Goal: Transaction & Acquisition: Purchase product/service

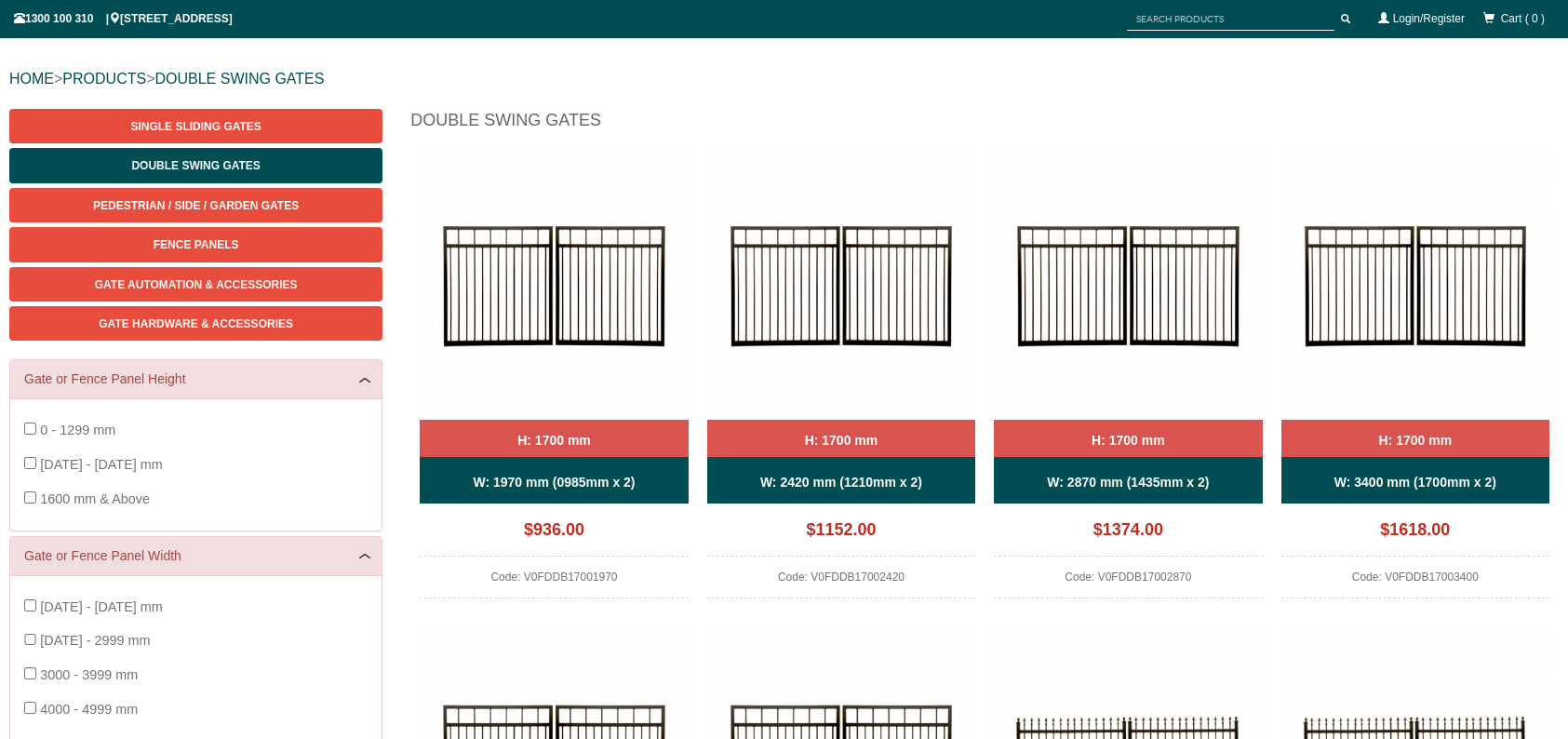
scroll to position [93, 0]
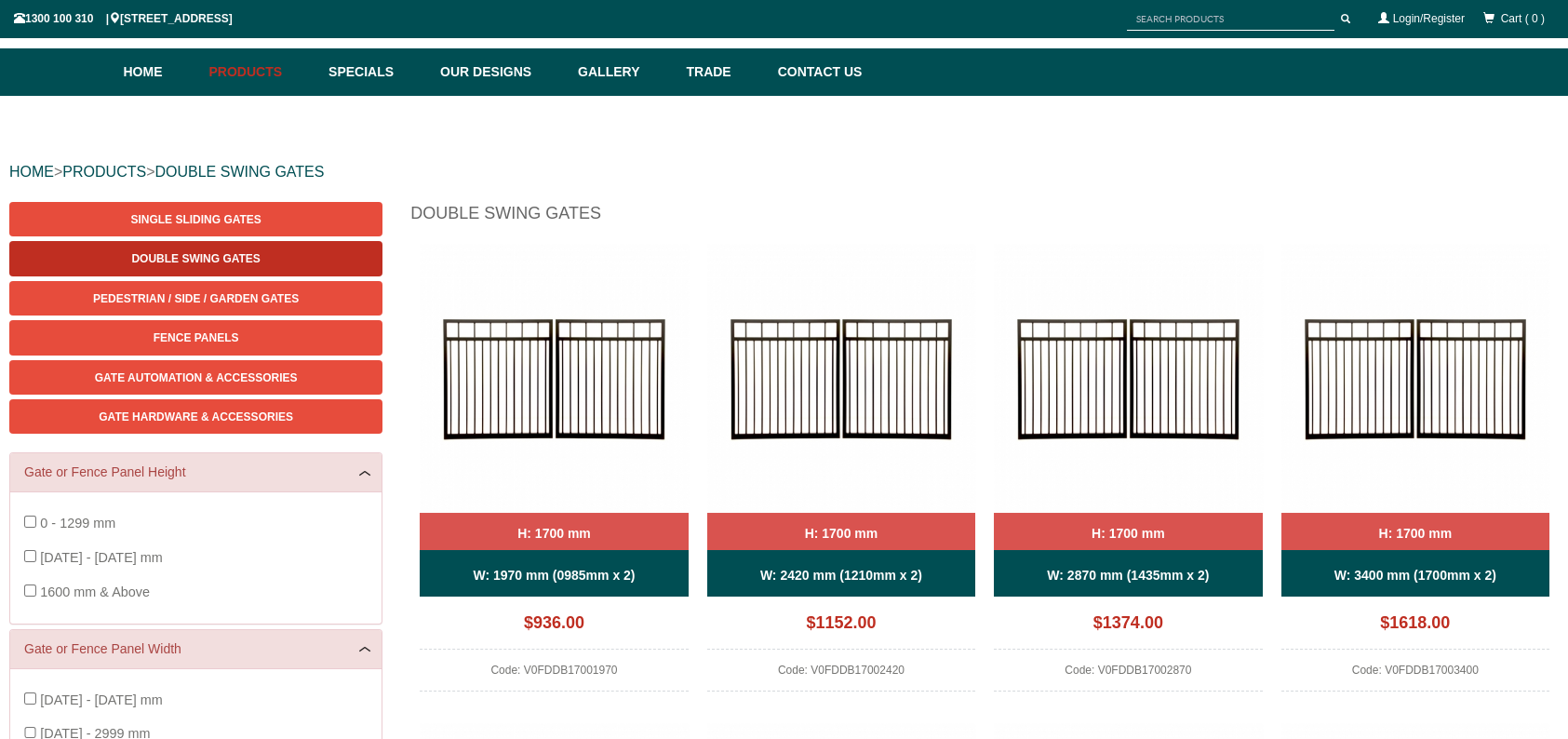
click at [268, 250] on link "Double Swing Gates" at bounding box center [195, 258] width 373 height 34
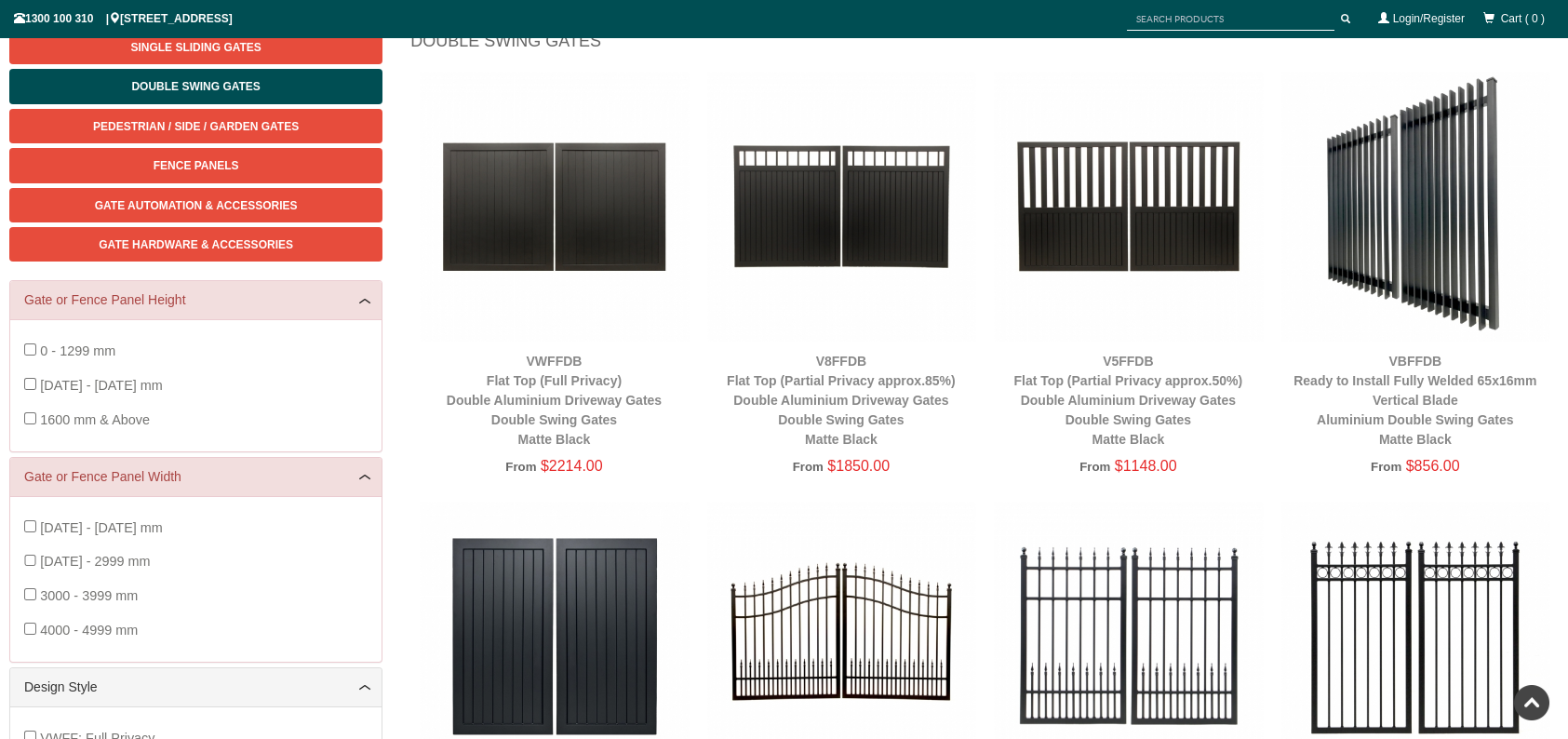
scroll to position [233, 0]
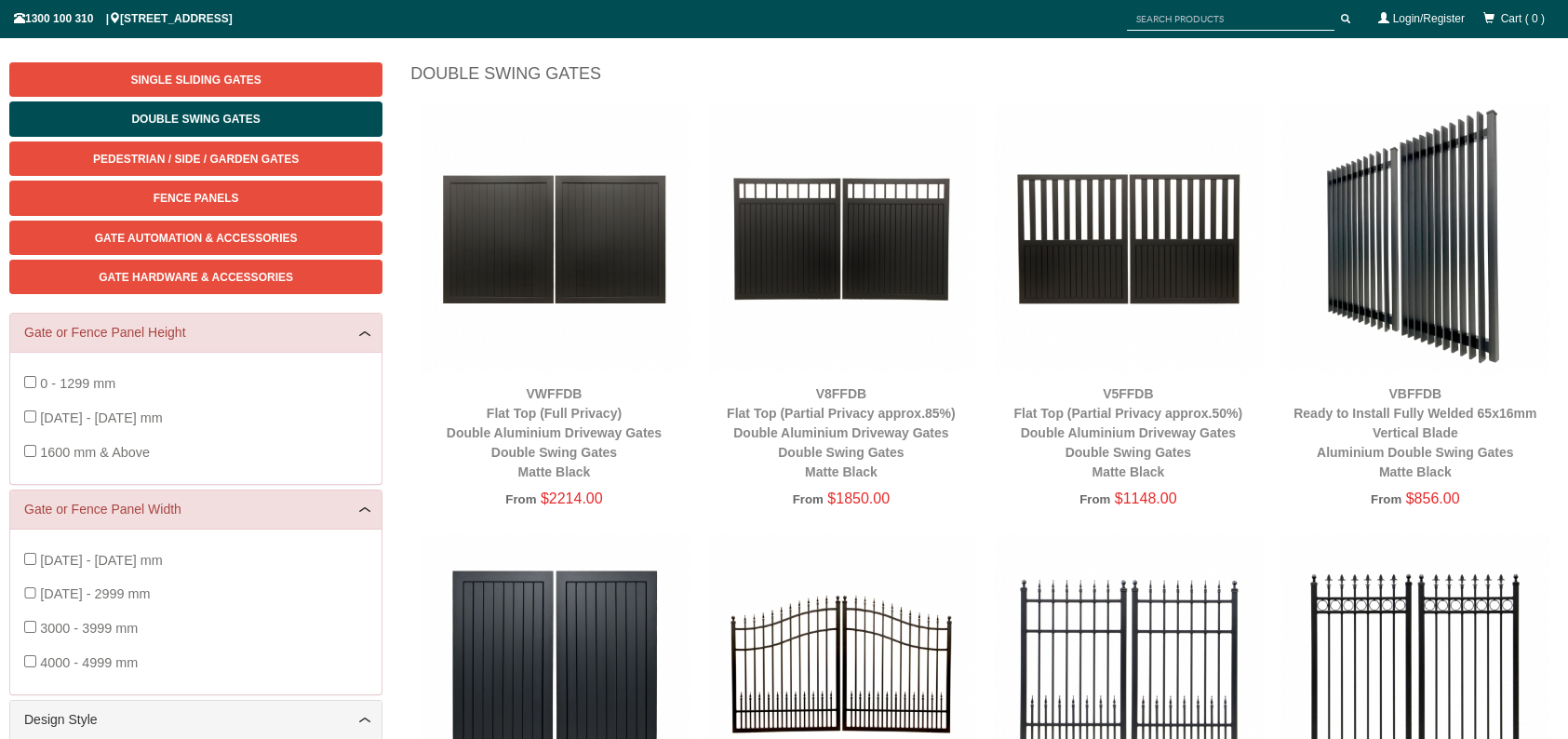
click at [531, 295] on img at bounding box center [554, 238] width 268 height 268
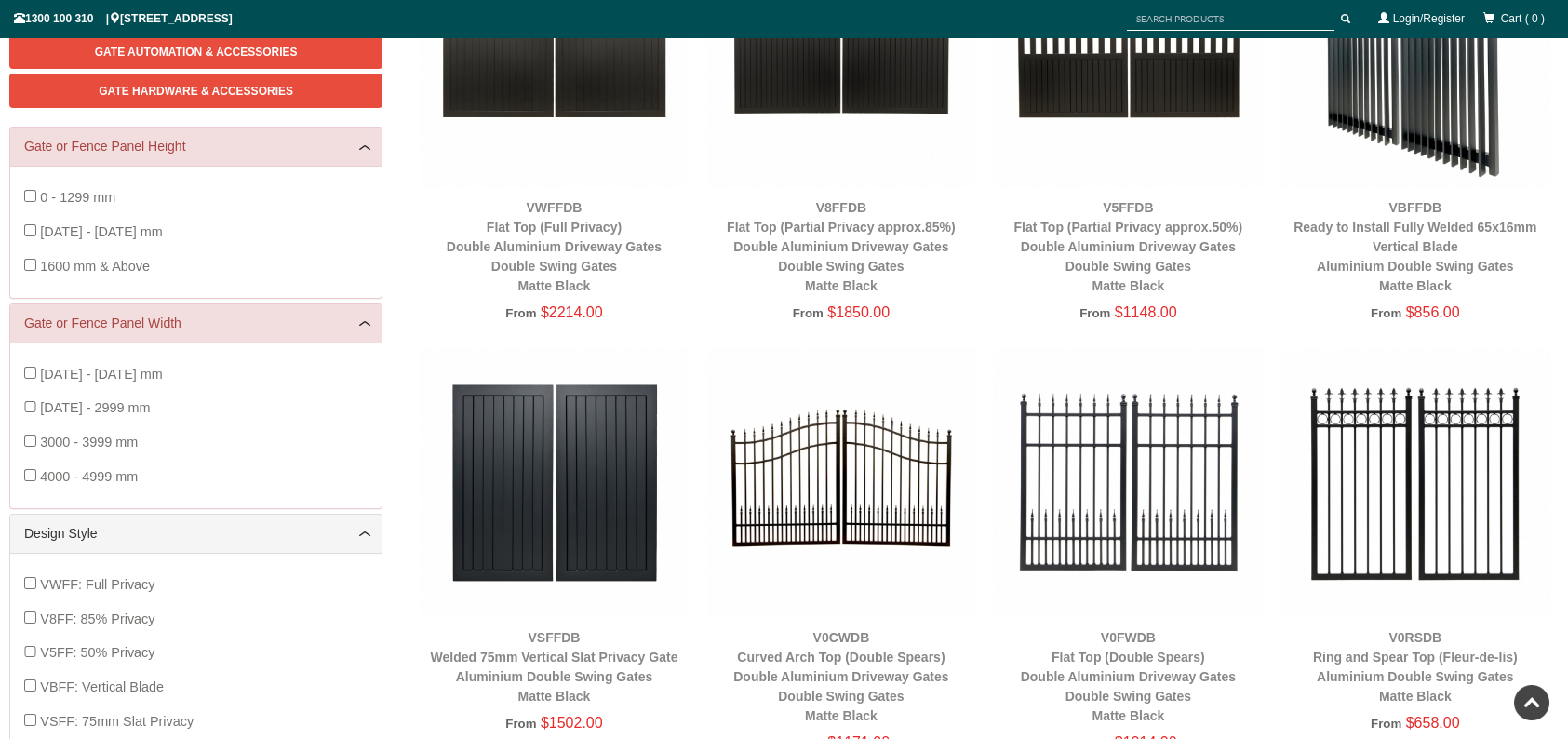
scroll to position [479, 0]
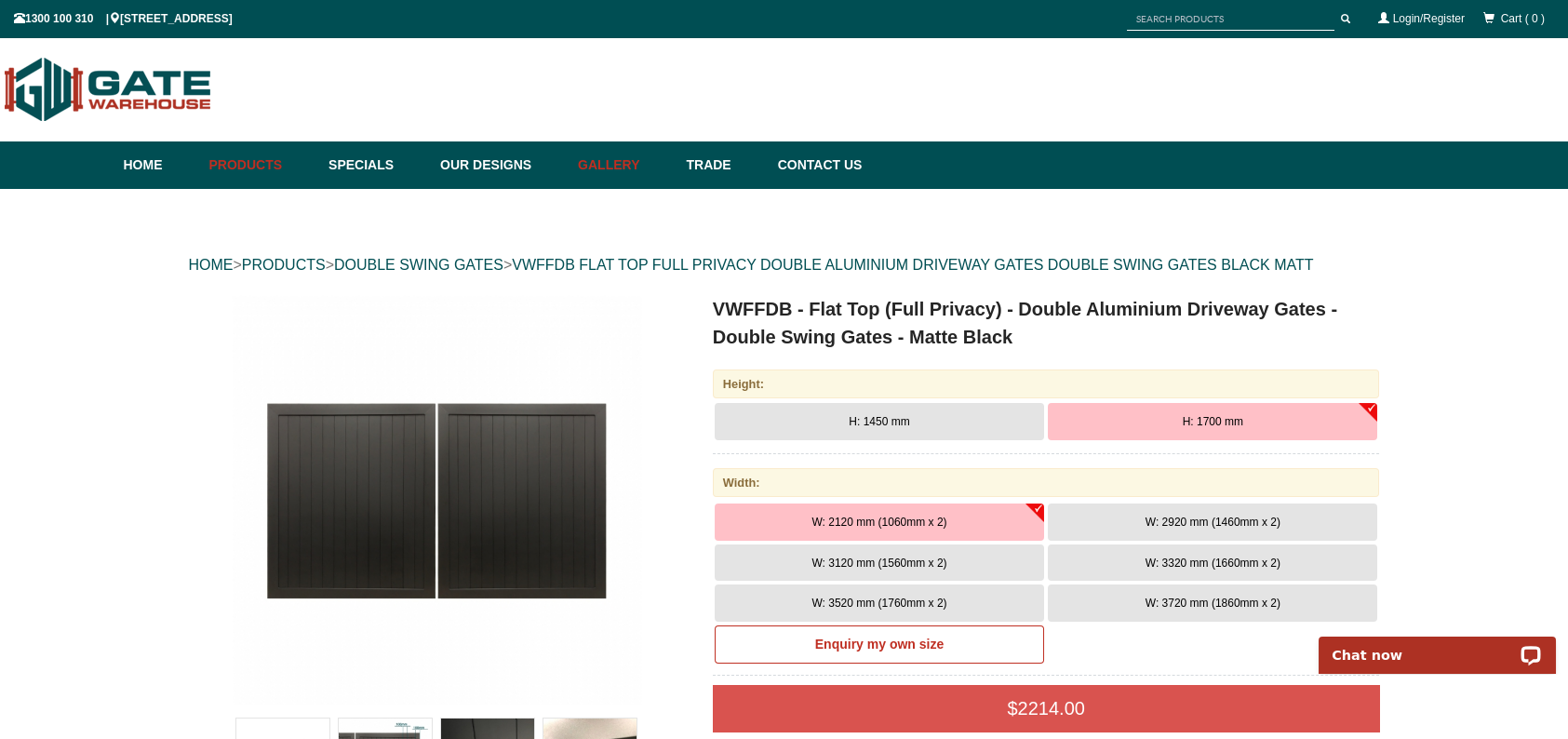
click at [633, 162] on link "Gallery" at bounding box center [623, 165] width 108 height 47
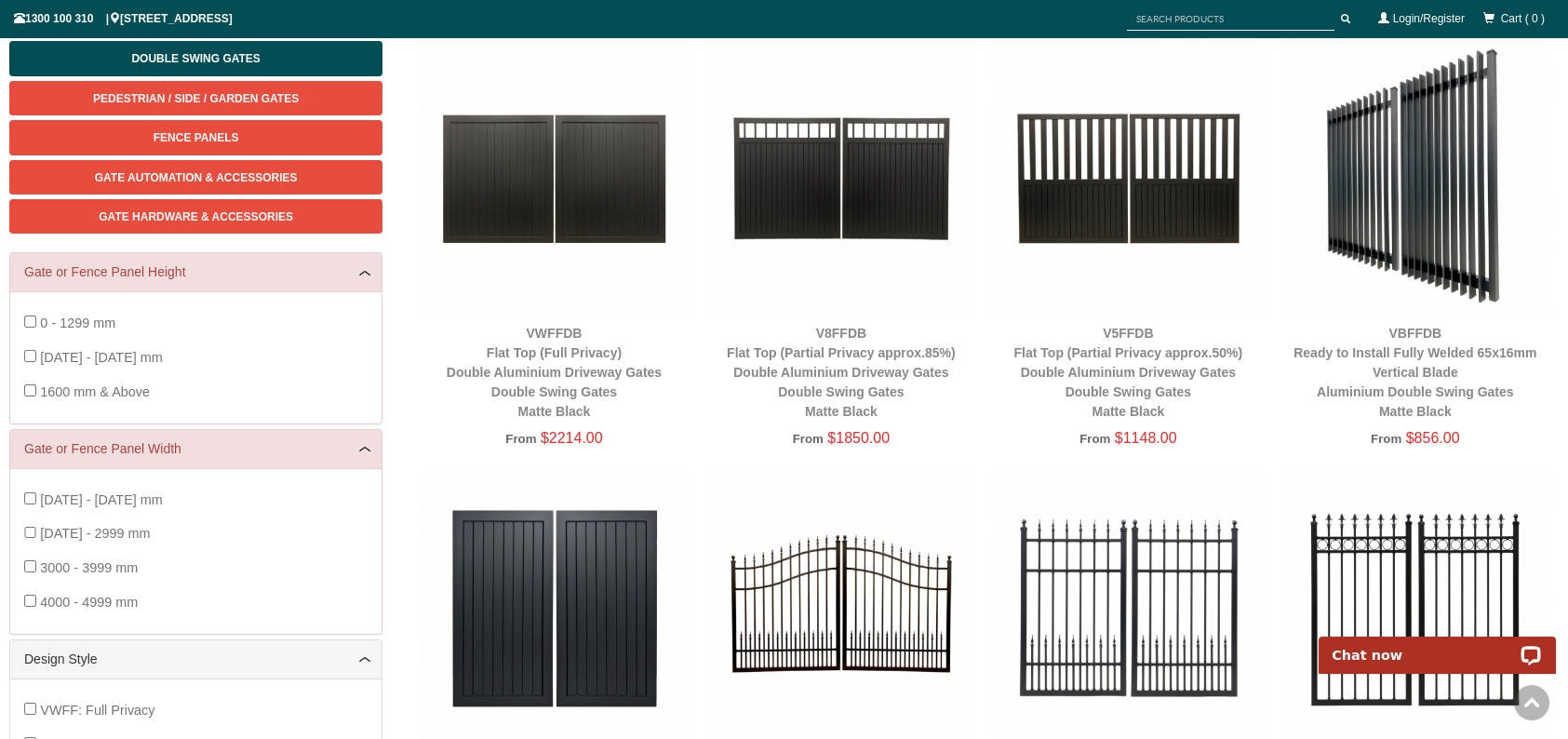
scroll to position [326, 0]
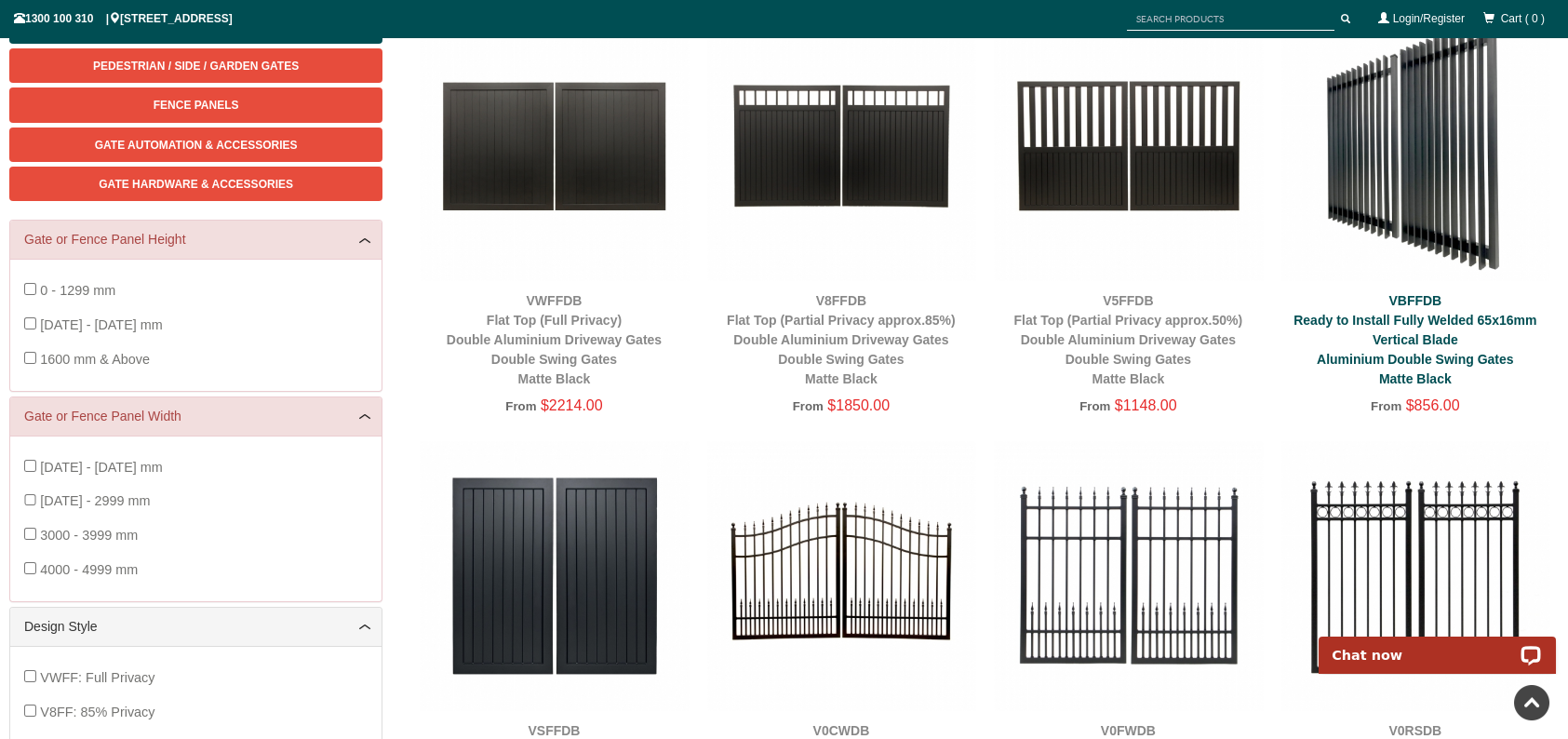
click at [1402, 342] on link "VBFFDB Ready to Install Fully Welded 65x16mm Vertical Blade Aluminium Double Sw…" at bounding box center [1415, 339] width 243 height 93
click at [1440, 197] on img at bounding box center [1416, 145] width 268 height 268
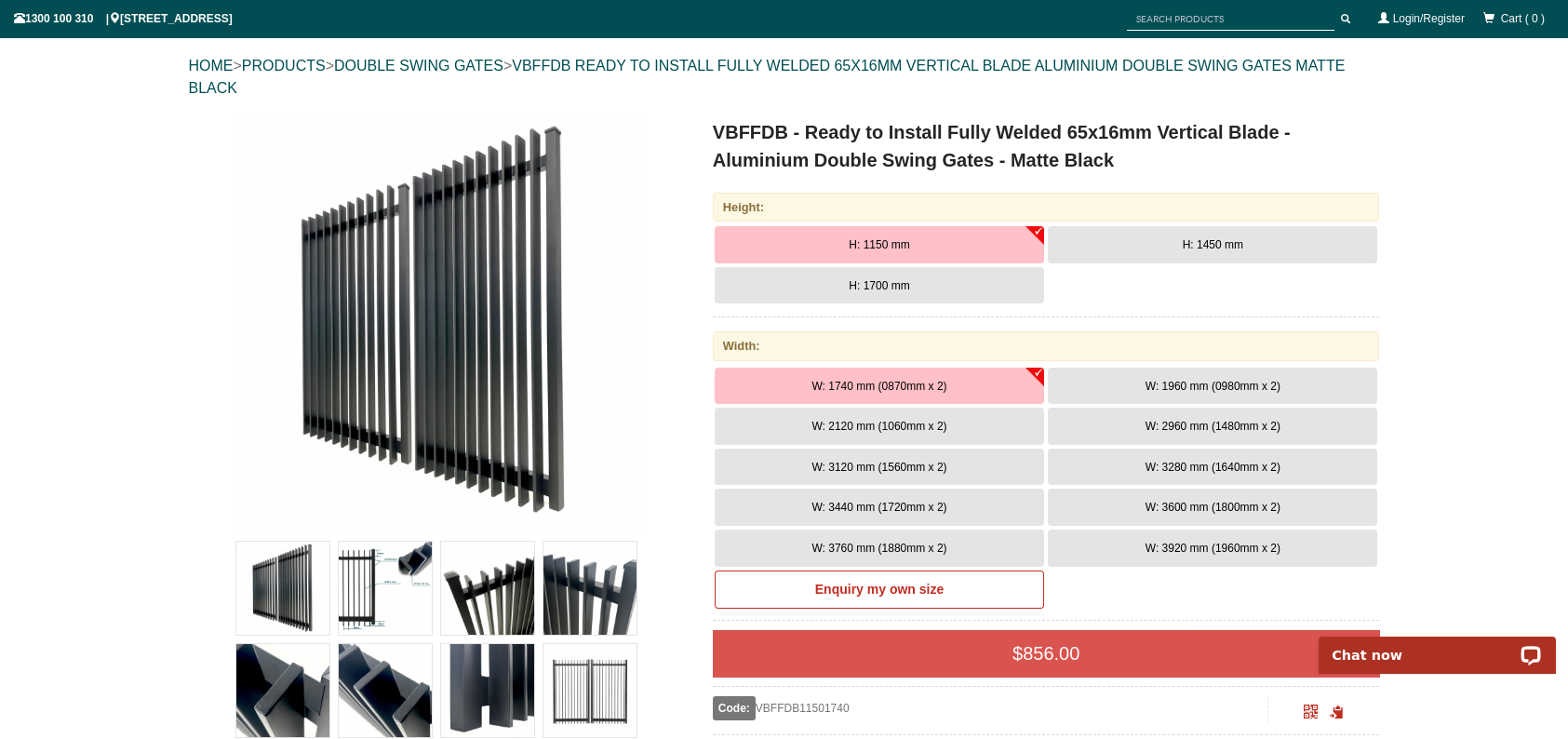
scroll to position [233, 0]
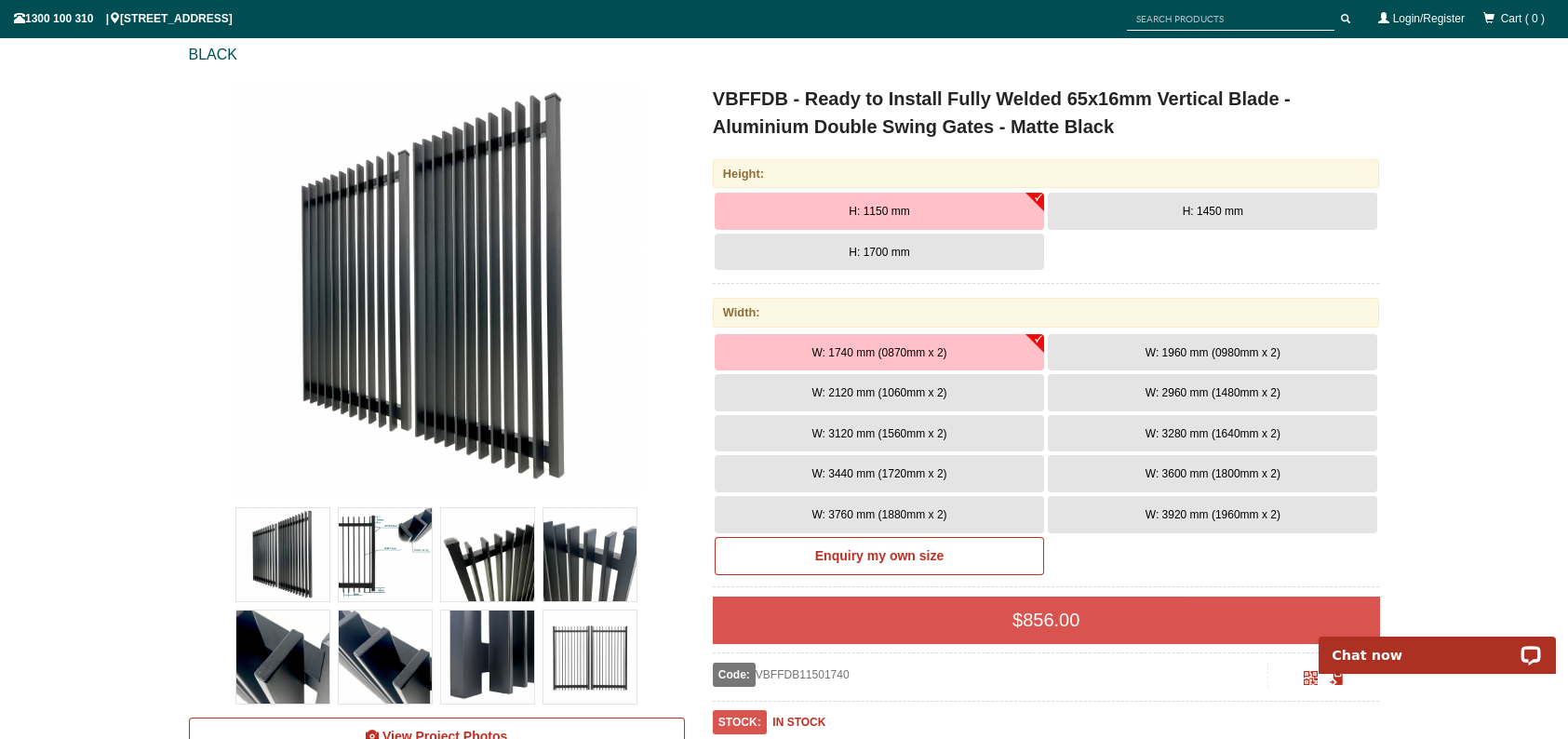
click at [944, 512] on span "W: 3760 mm (1880mm x 2)" at bounding box center [878, 515] width 135 height 13
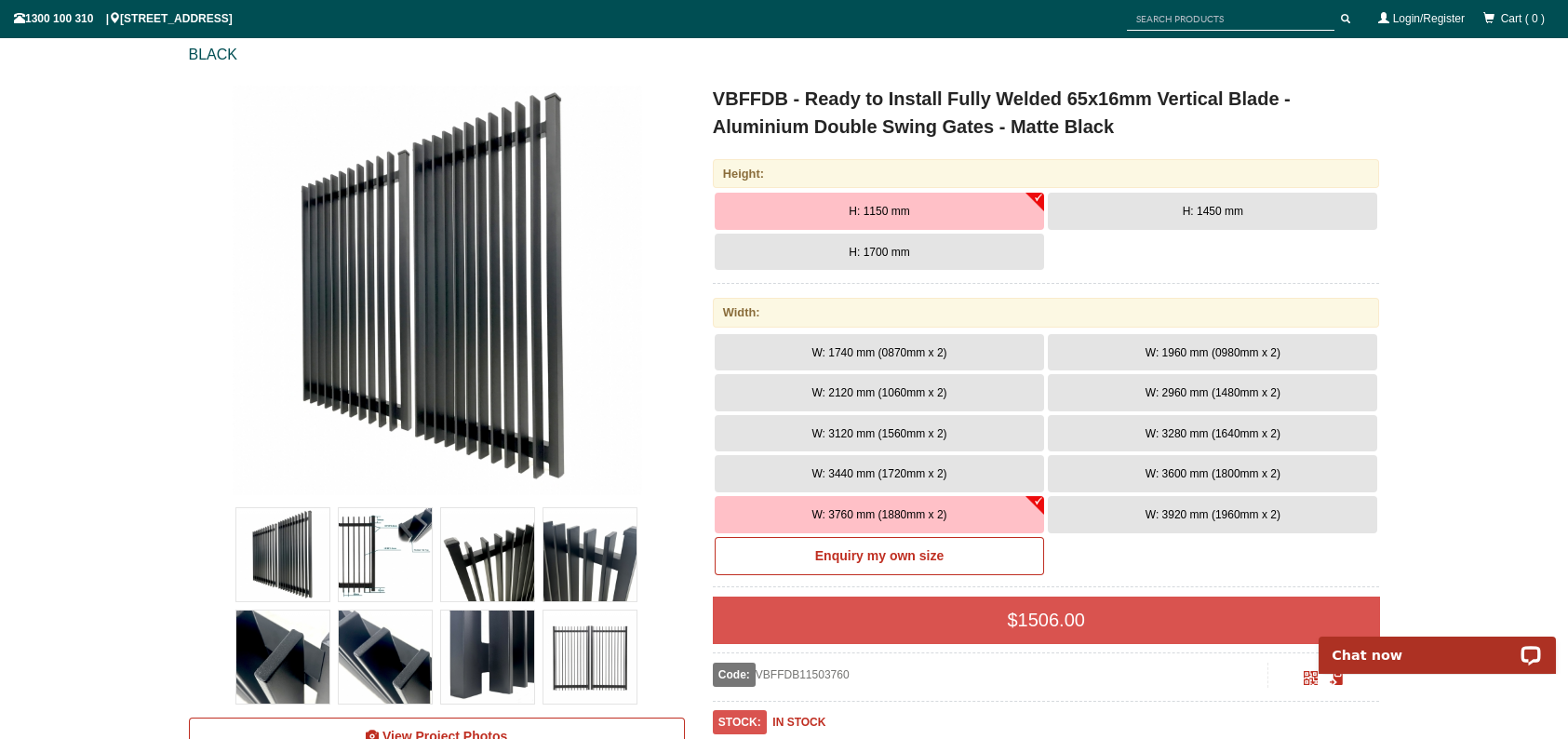
click at [1190, 431] on span "W: 3280 mm (1640mm x 2)" at bounding box center [1213, 433] width 135 height 13
